Goal: Navigation & Orientation: Understand site structure

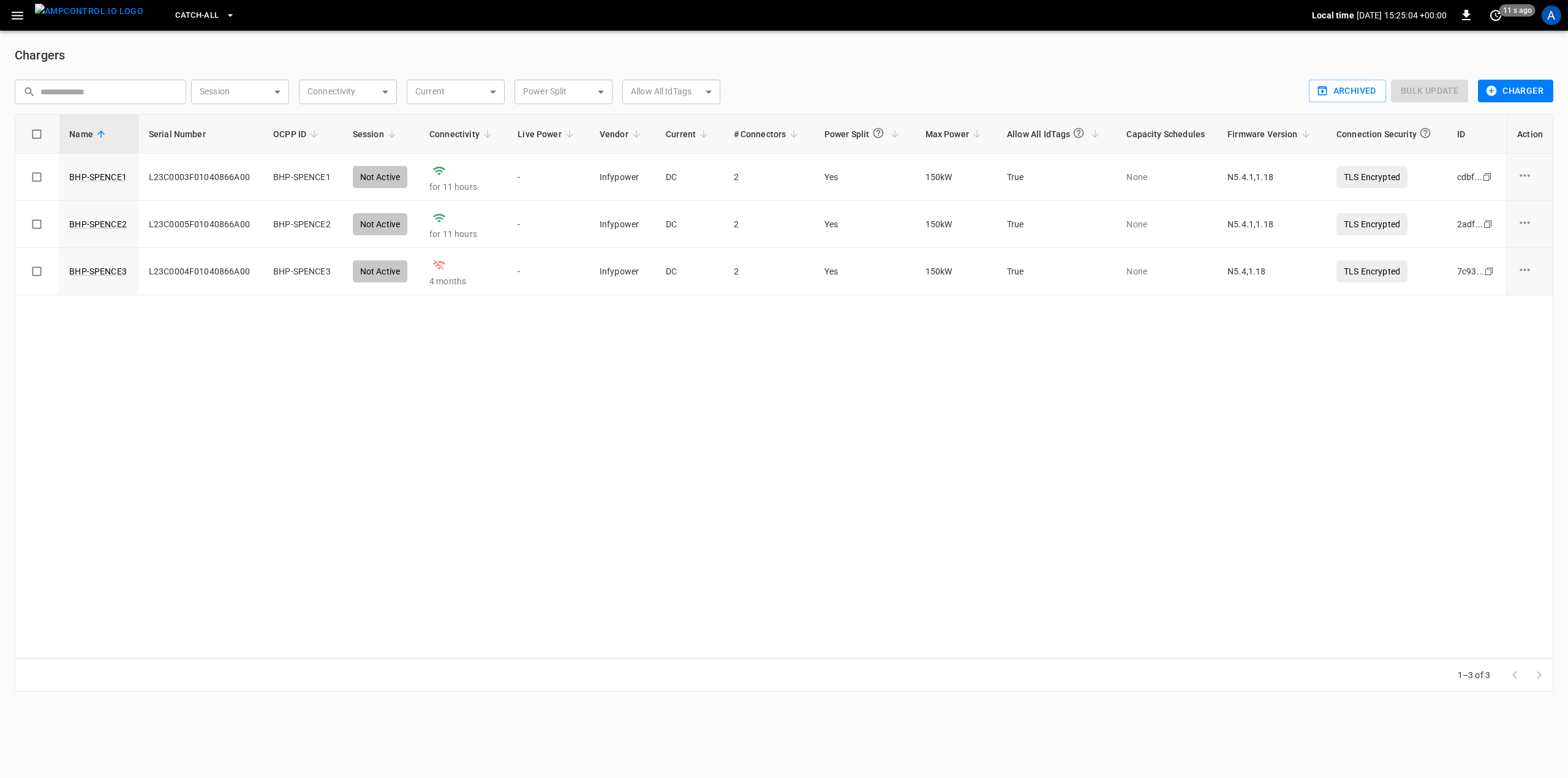
click at [469, 302] on div "Name Serial Number OCPP ID Session Connectivity Live Power Vendor Current # Con…" at bounding box center [784, 386] width 1539 height 545
click at [598, 332] on div "Name Serial Number OCPP ID Session Connectivity Live Power Vendor Current # Con…" at bounding box center [784, 386] width 1539 height 545
click at [77, 17] on img "menu" at bounding box center [89, 11] width 108 height 16
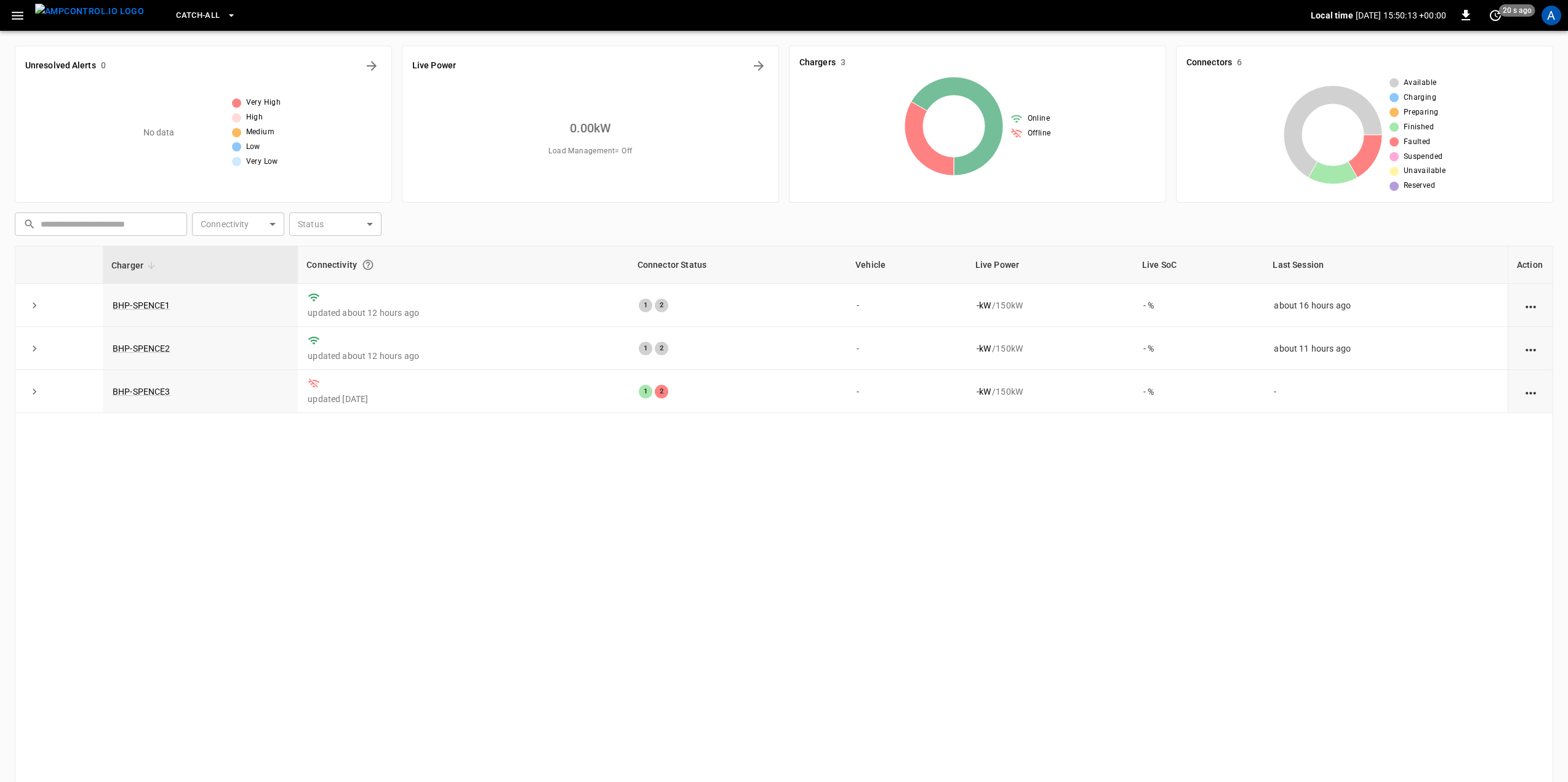
click at [646, 518] on div "Charger Connectivity Connector Status Vehicle Live Power Live SoC Last Session …" at bounding box center [784, 519] width 1538 height 547
